Goal: Task Accomplishment & Management: Use online tool/utility

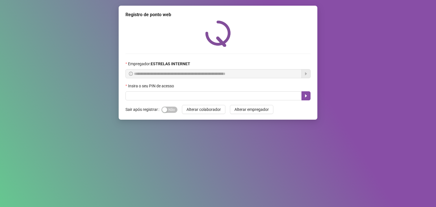
click at [207, 91] on div "Insira o seu PIN de acesso" at bounding box center [217, 87] width 185 height 9
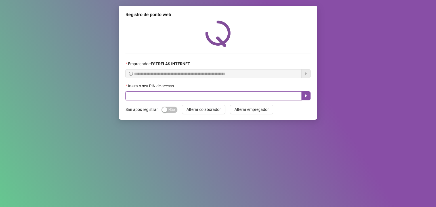
click at [205, 96] on input "text" at bounding box center [213, 95] width 176 height 9
type input "*****"
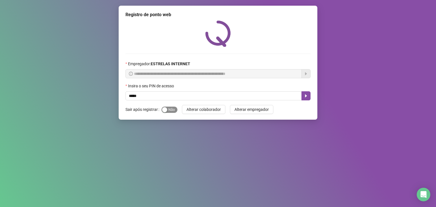
click at [170, 112] on span "Sim Não" at bounding box center [170, 110] width 16 height 6
click at [309, 98] on button "button" at bounding box center [305, 95] width 9 height 9
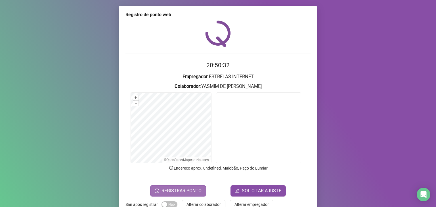
click at [195, 190] on span "REGISTRAR PONTO" at bounding box center [182, 191] width 40 height 7
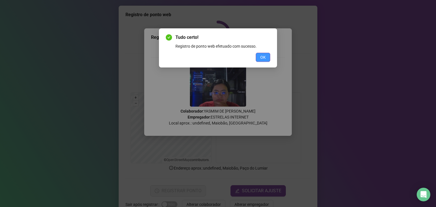
click at [263, 55] on span "OK" at bounding box center [262, 57] width 5 height 6
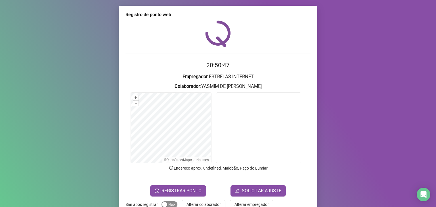
click at [169, 205] on span "Sim Não" at bounding box center [170, 205] width 16 height 6
click at [201, 193] on button "REGISTRAR PONTO" at bounding box center [178, 190] width 56 height 11
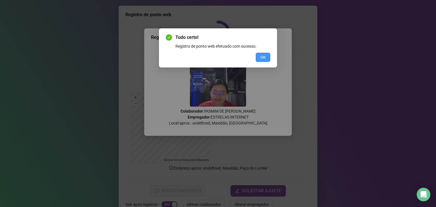
click at [262, 55] on span "OK" at bounding box center [262, 57] width 5 height 6
